Goal: Check status: Check status

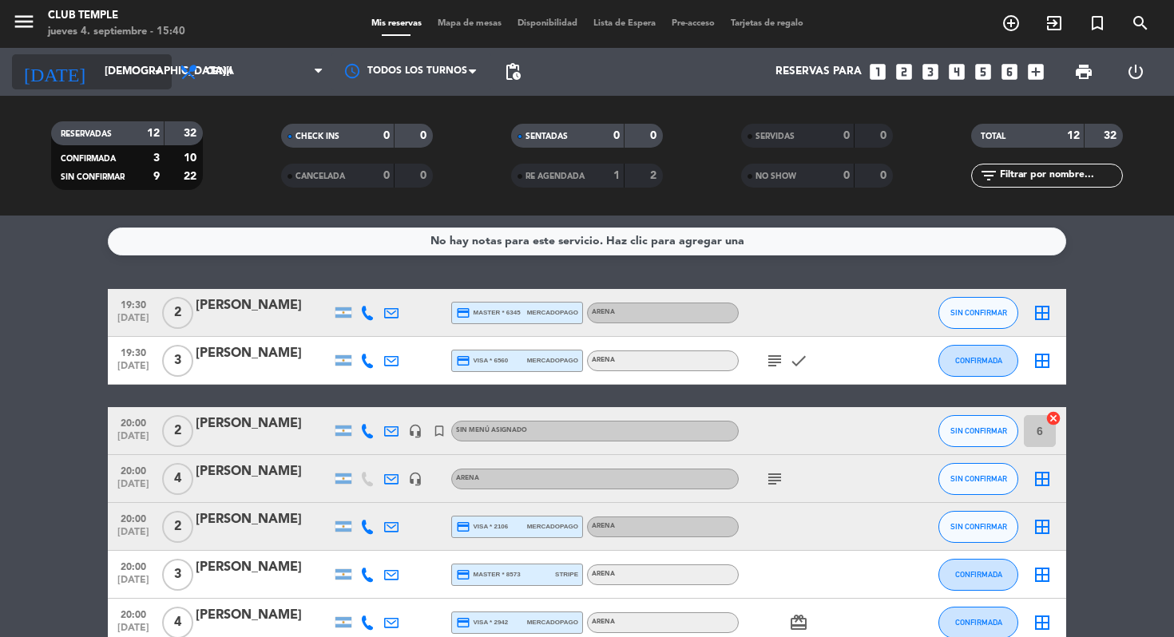
click at [97, 82] on input "[DEMOGRAPHIC_DATA][DATE]" at bounding box center [168, 72] width 143 height 29
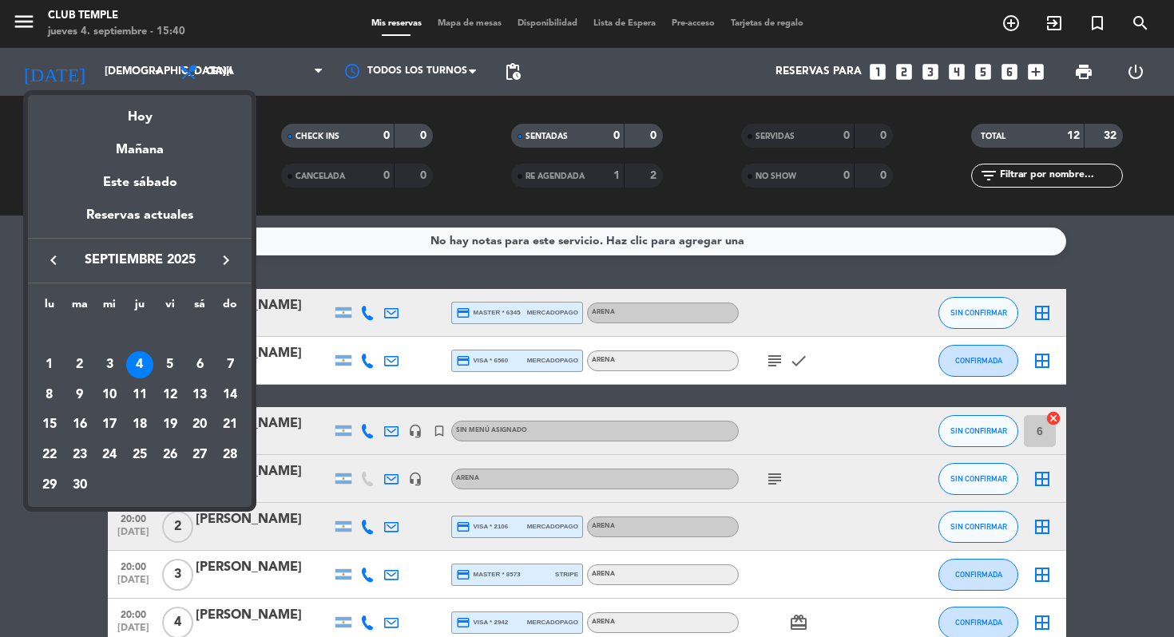
click at [137, 368] on div "4" at bounding box center [139, 364] width 27 height 27
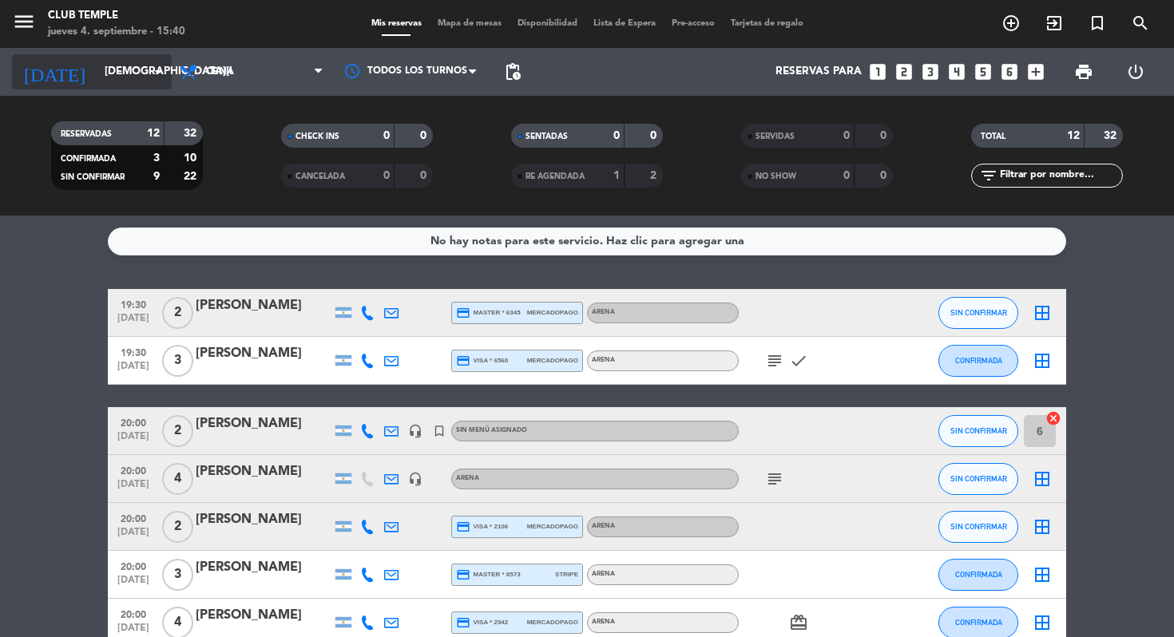
click at [97, 74] on input "[DEMOGRAPHIC_DATA][DATE]" at bounding box center [168, 72] width 143 height 29
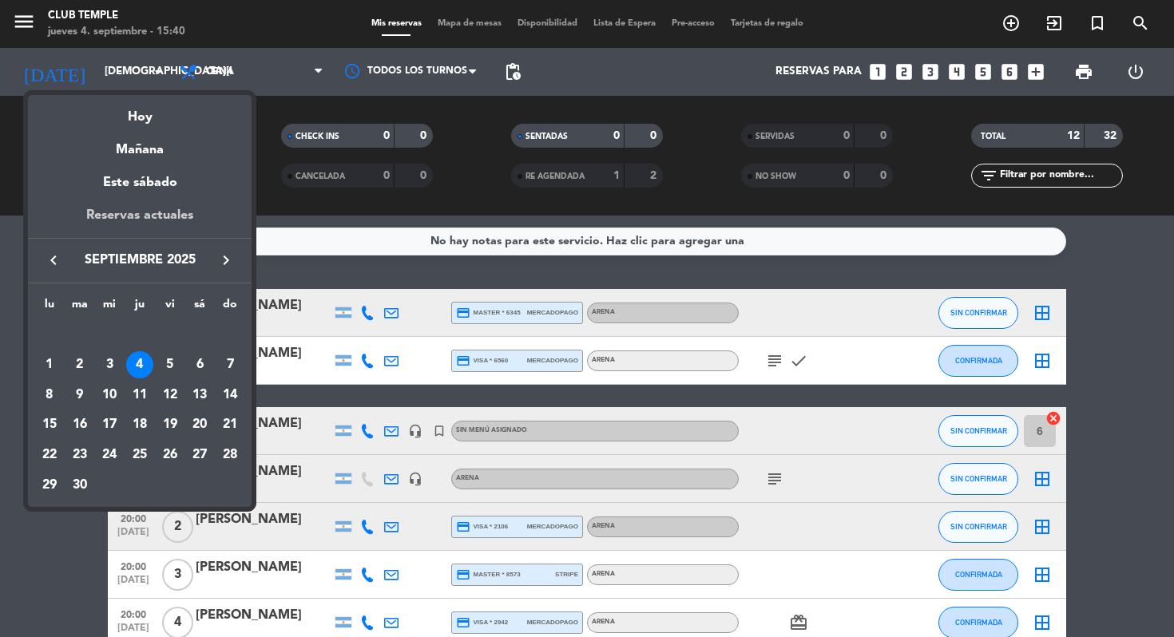
click at [140, 222] on div "Reservas actuales" at bounding box center [140, 221] width 224 height 33
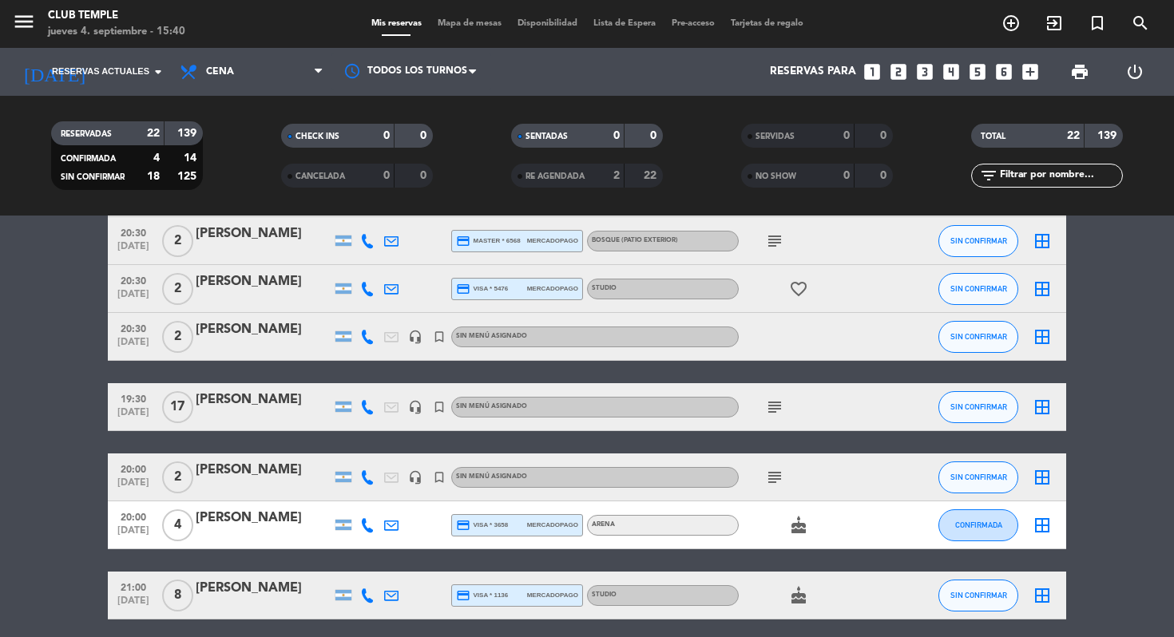
scroll to position [524, 0]
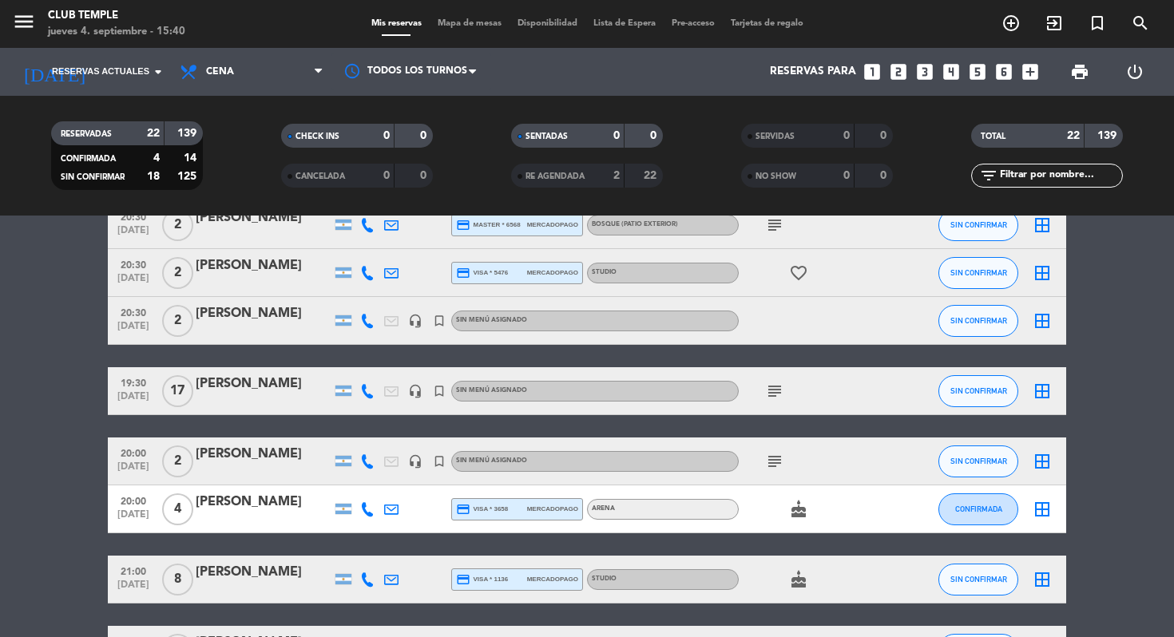
click at [773, 393] on icon "subject" at bounding box center [774, 391] width 19 height 19
click at [771, 464] on icon "subject" at bounding box center [774, 461] width 19 height 19
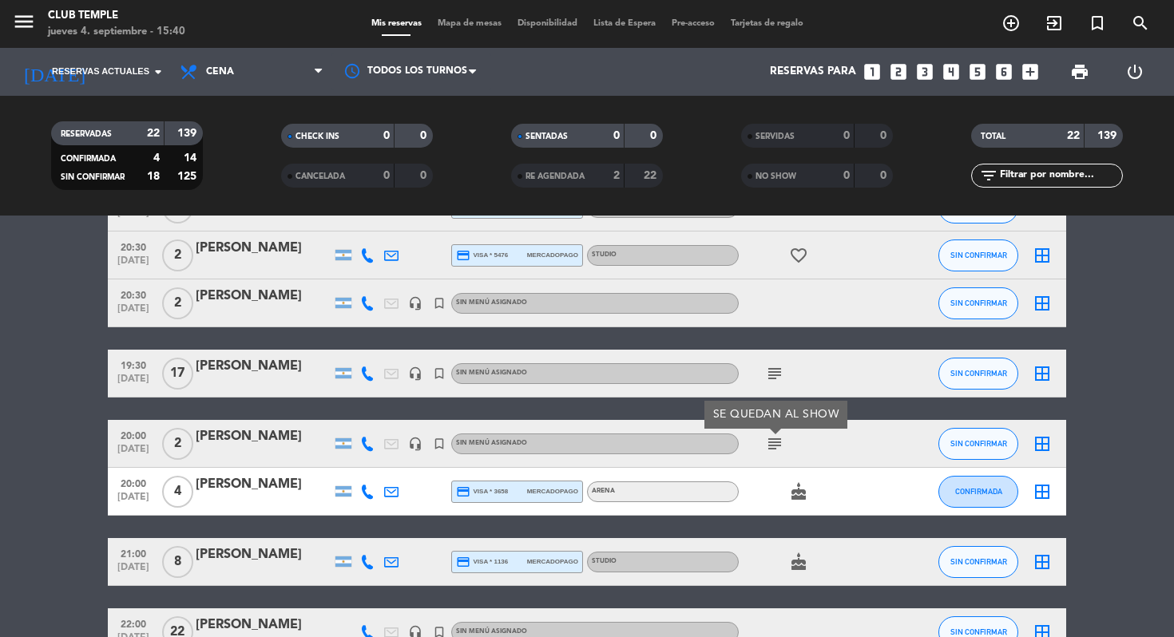
click at [867, 498] on div "cake" at bounding box center [811, 491] width 144 height 47
click at [862, 446] on div "subject" at bounding box center [811, 443] width 144 height 47
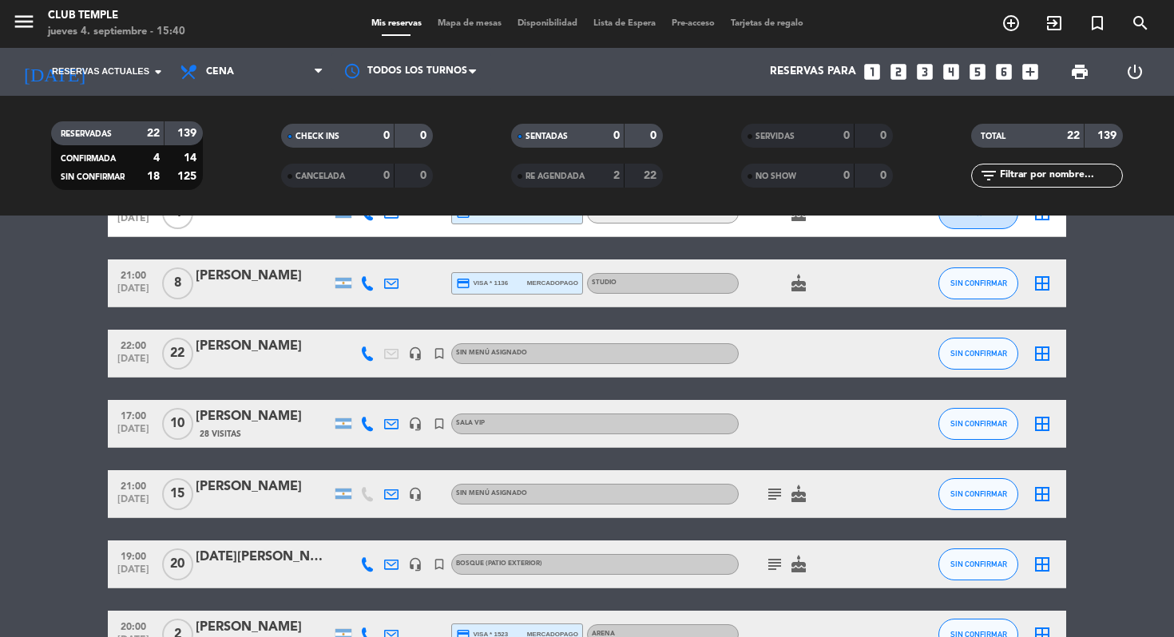
scroll to position [854, 0]
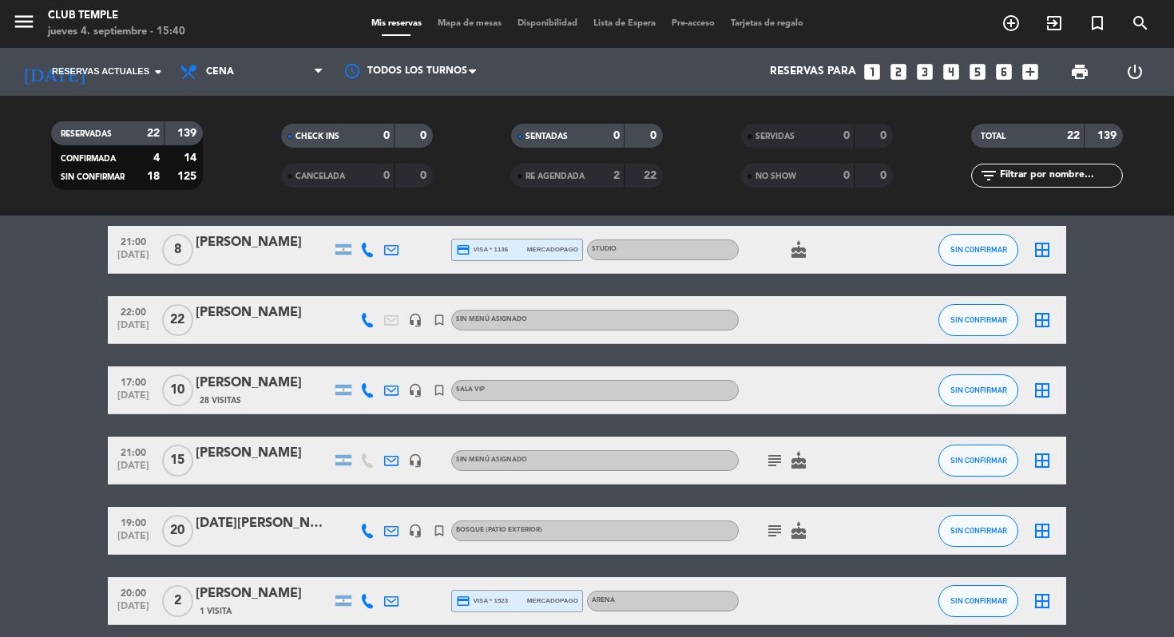
click at [774, 458] on icon "subject" at bounding box center [774, 460] width 19 height 19
click at [776, 533] on icon "subject" at bounding box center [774, 531] width 19 height 19
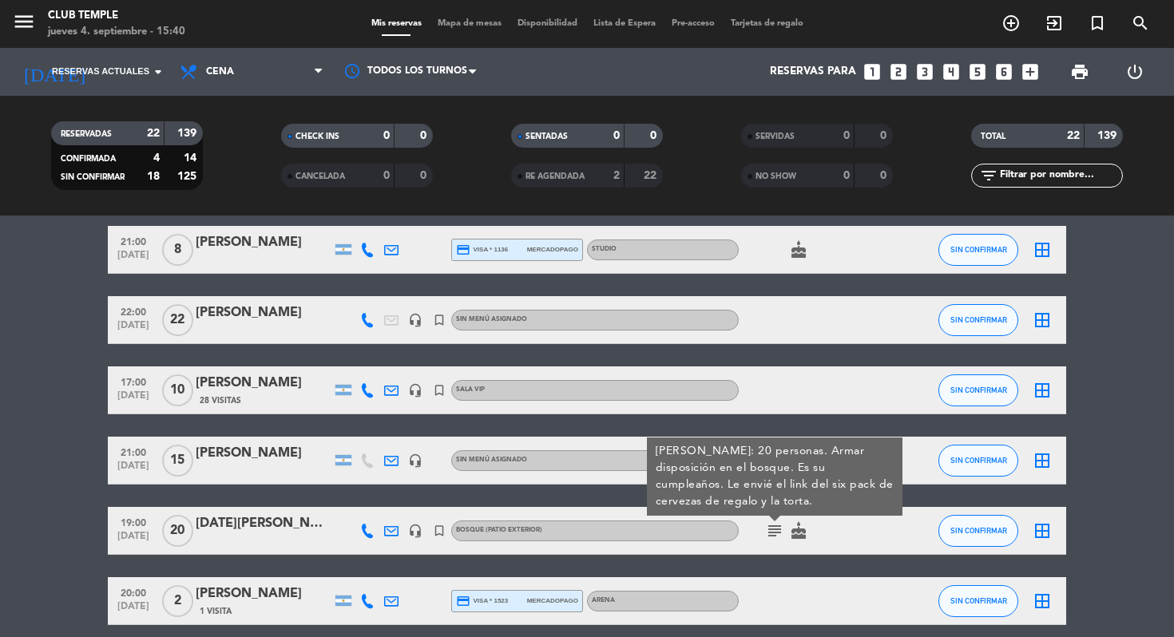
click at [857, 532] on div "subject [PERSON_NAME]: 20 personas. Armar disposición en el bosque. Es su cumpl…" at bounding box center [811, 530] width 144 height 47
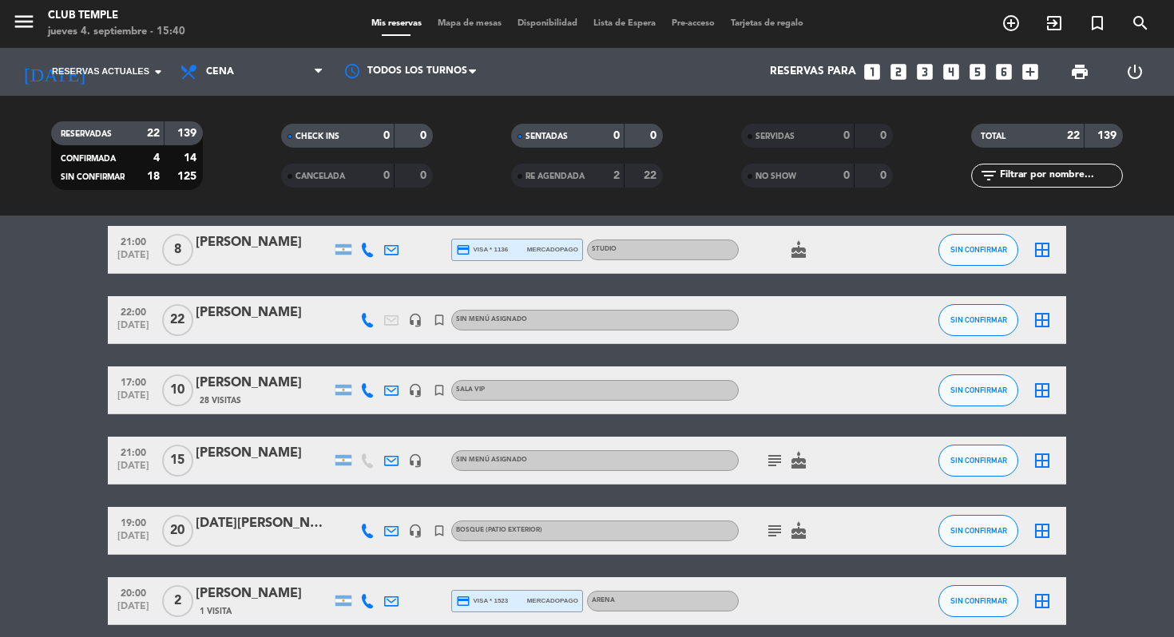
click at [850, 526] on div "subject cake" at bounding box center [811, 530] width 144 height 47
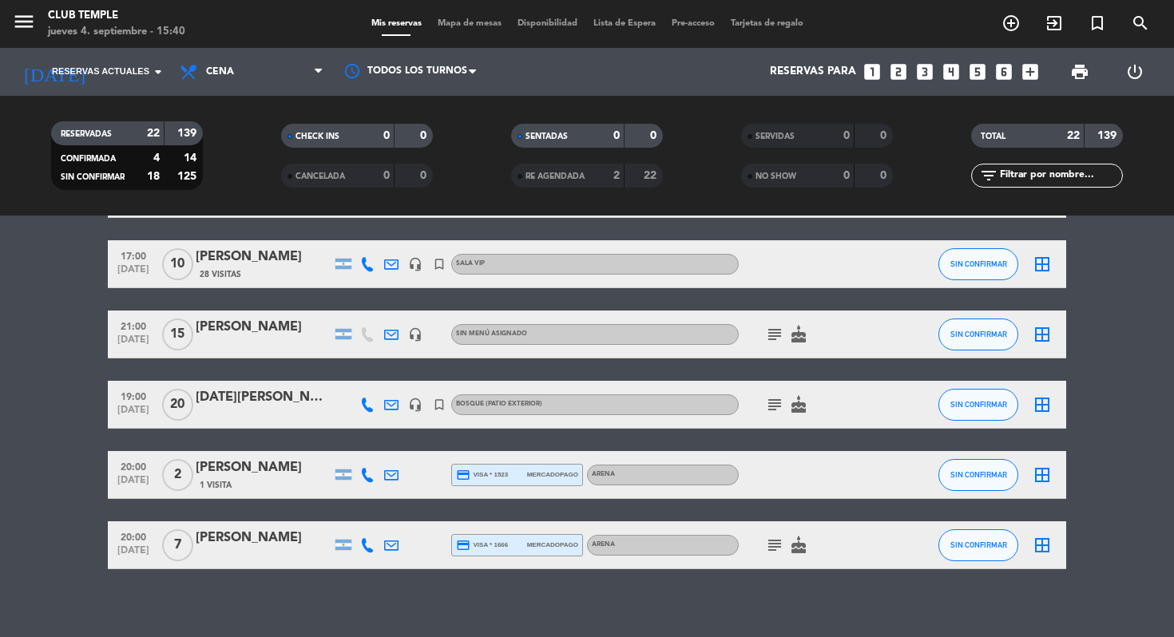
scroll to position [992, 0]
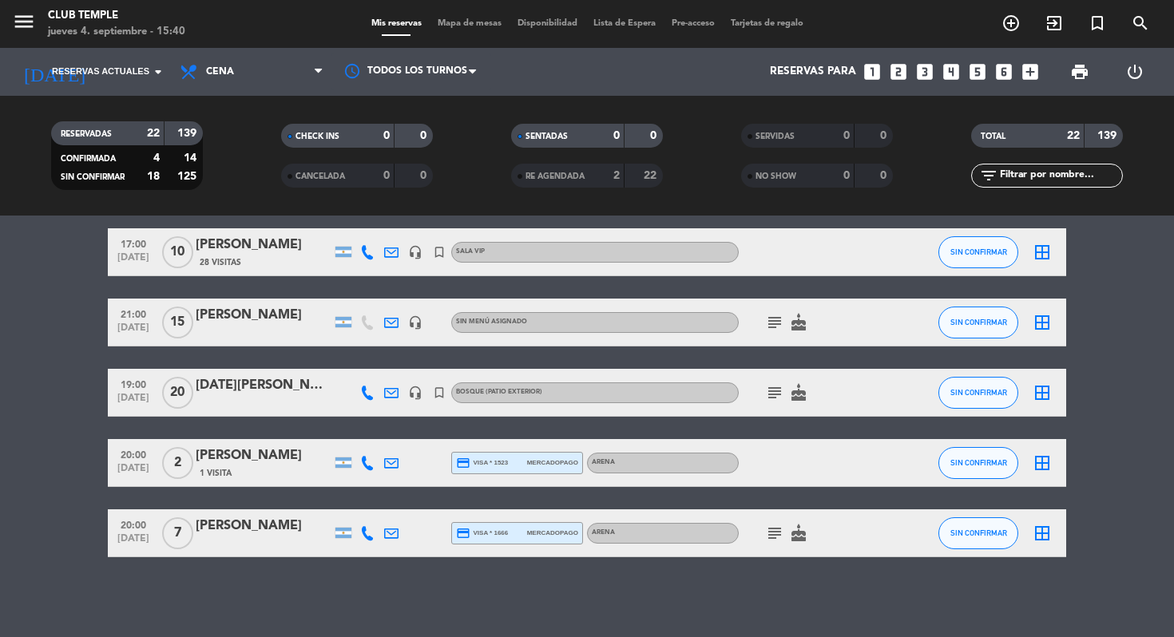
click at [774, 531] on icon "subject" at bounding box center [774, 533] width 19 height 19
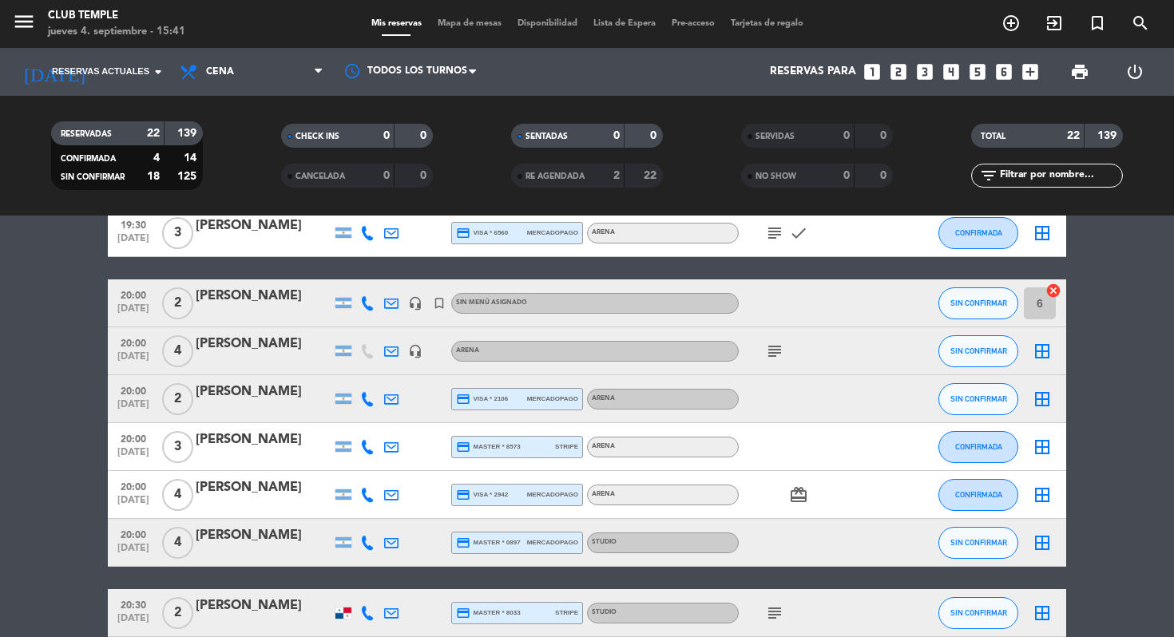
scroll to position [0, 0]
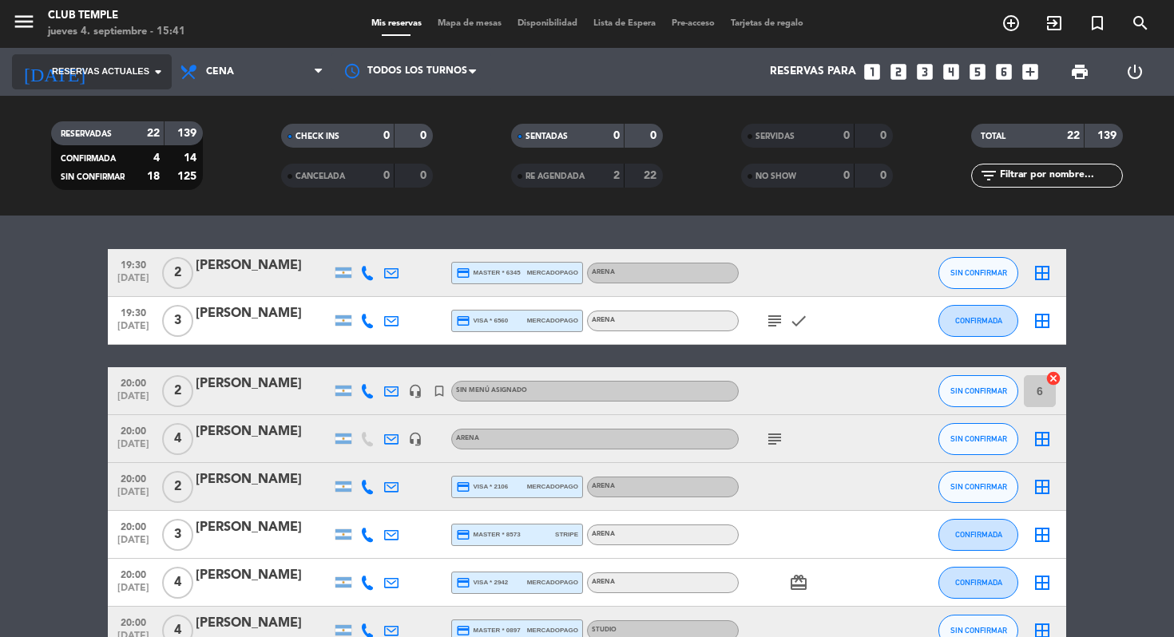
click at [93, 72] on span "Reservas actuales" at bounding box center [100, 72] width 97 height 14
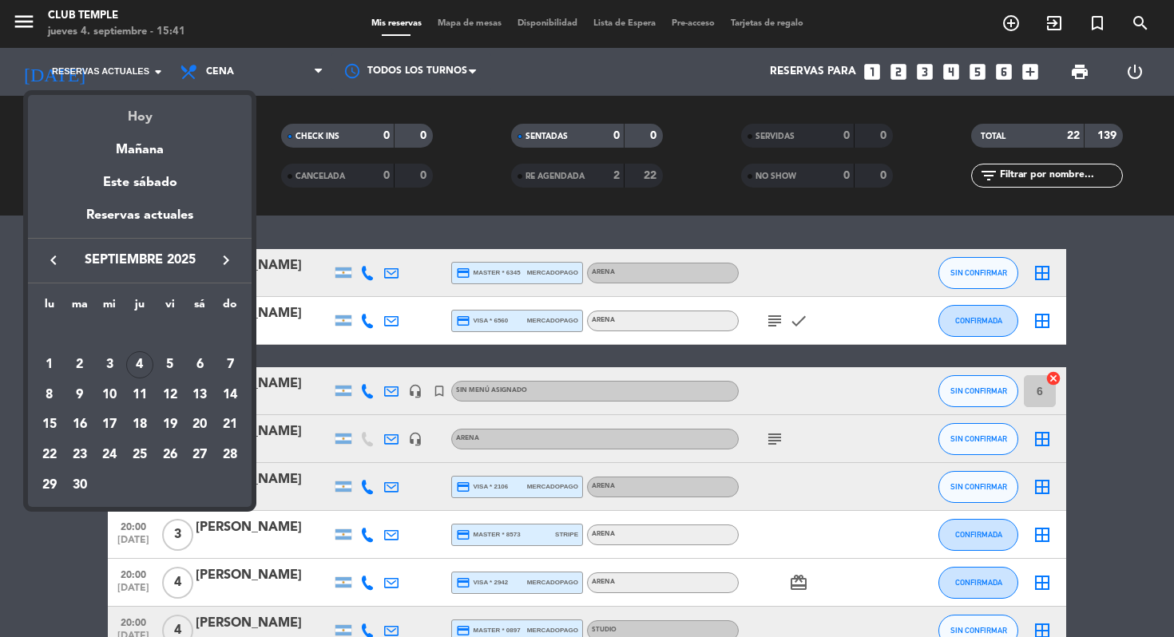
click at [137, 125] on div "Hoy" at bounding box center [140, 111] width 224 height 33
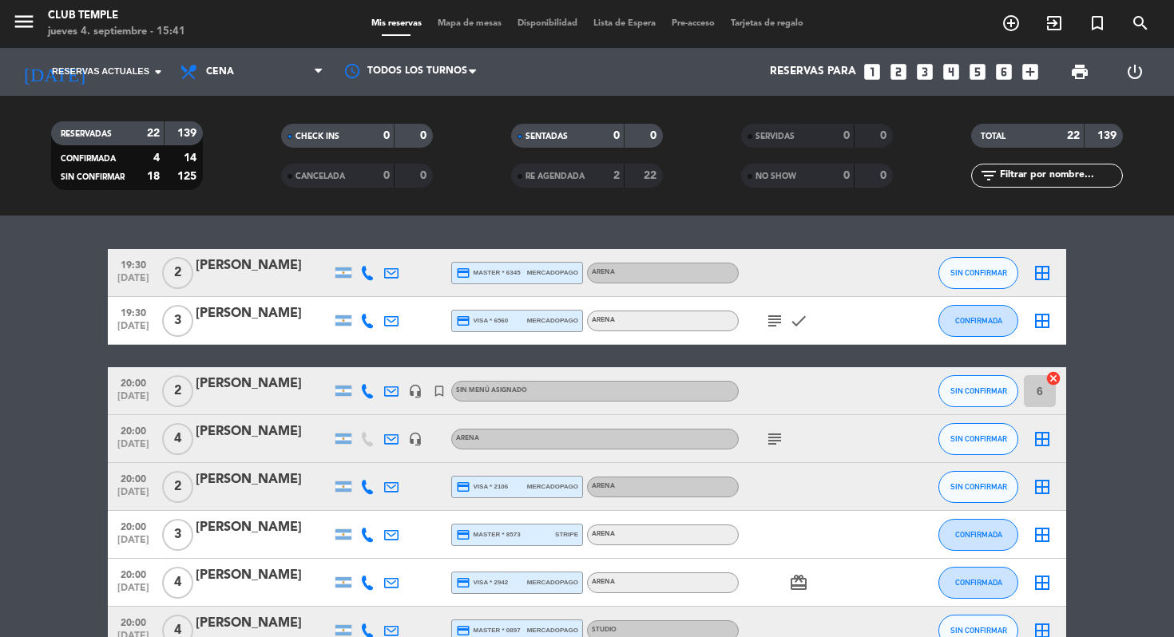
type input "[DEMOGRAPHIC_DATA][DATE]"
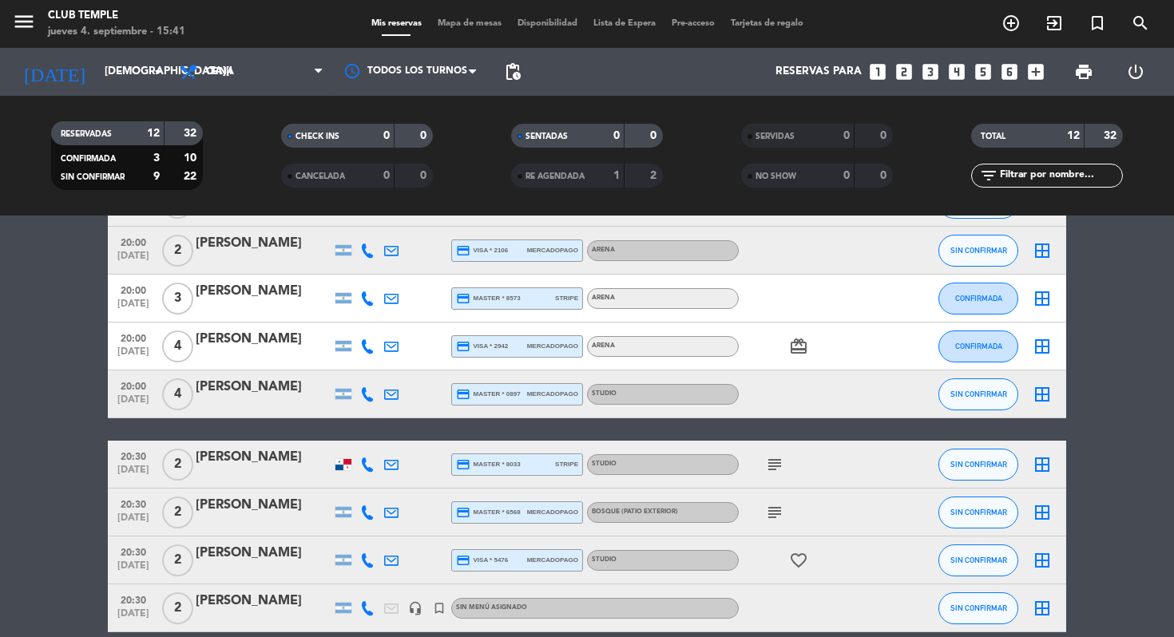
scroll to position [351, 0]
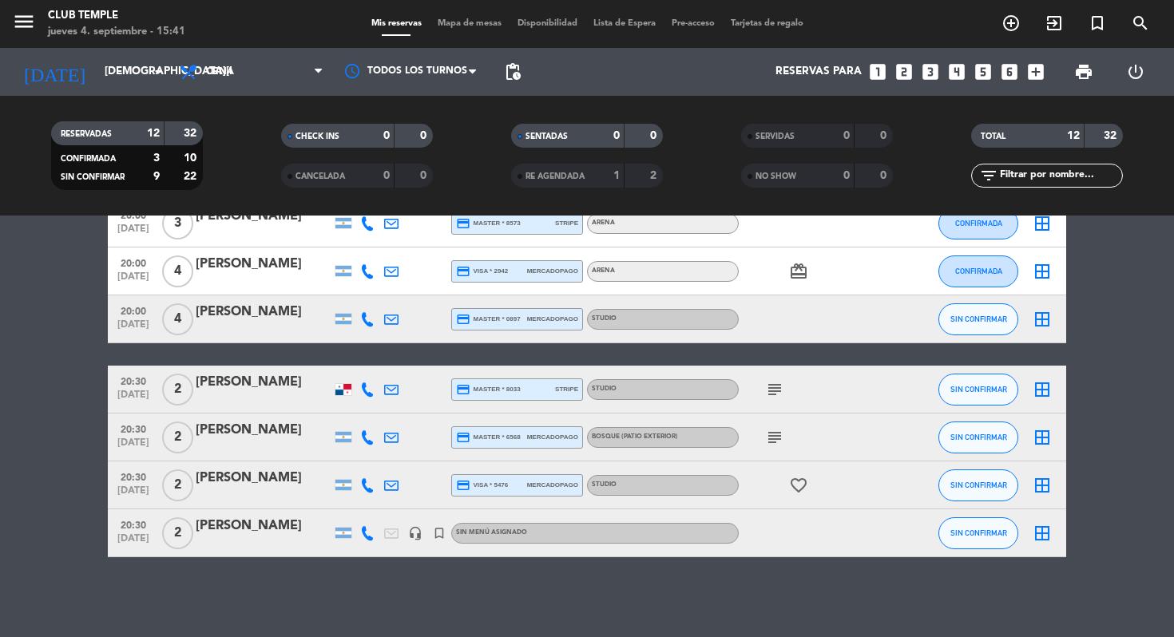
click at [54, 349] on bookings-row "19:30 [DATE] 2 [PERSON_NAME] credit_card master * 6345 mercadopago ARENA SIN CO…" at bounding box center [587, 248] width 1174 height 620
click at [56, 319] on bookings-row "19:30 [DATE] 2 [PERSON_NAME] credit_card master * 6345 mercadopago ARENA SIN CO…" at bounding box center [587, 248] width 1174 height 620
